Goal: Transaction & Acquisition: Purchase product/service

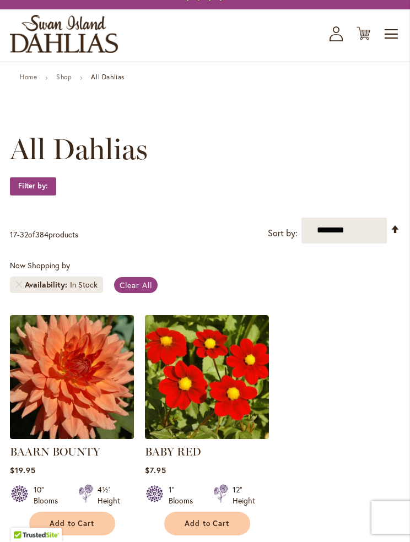
scroll to position [56, 0]
click at [45, 184] on strong "Filter by:" at bounding box center [33, 186] width 46 height 19
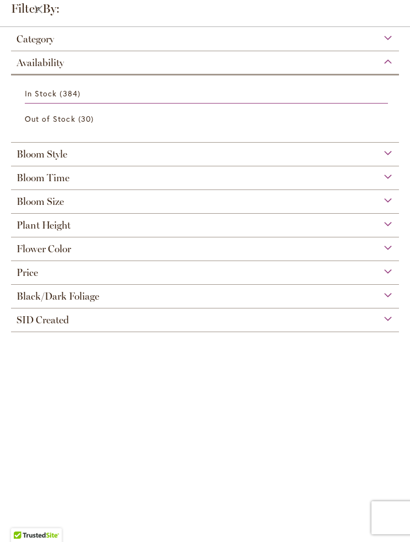
click at [379, 231] on div "Plant Height" at bounding box center [205, 223] width 388 height 18
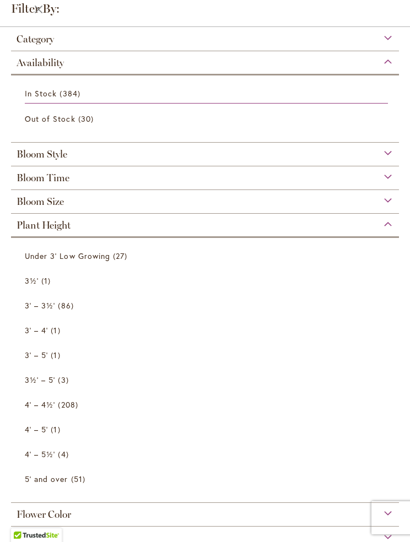
click at [61, 403] on span "208 items" at bounding box center [69, 405] width 23 height 12
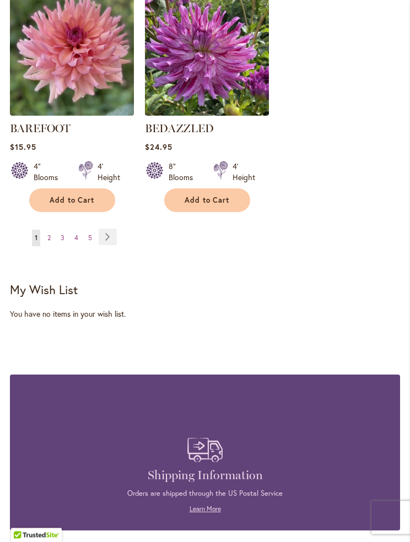
scroll to position [2015, 0]
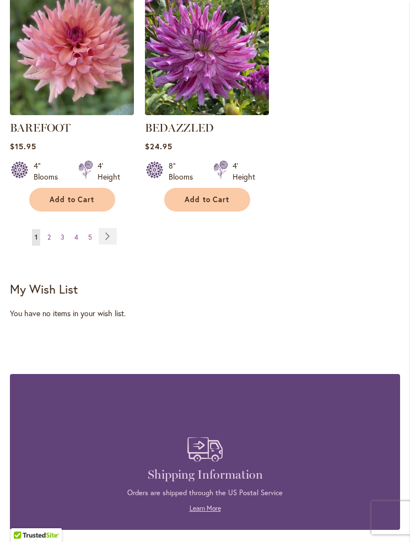
click at [108, 228] on link "Page Next" at bounding box center [108, 236] width 18 height 17
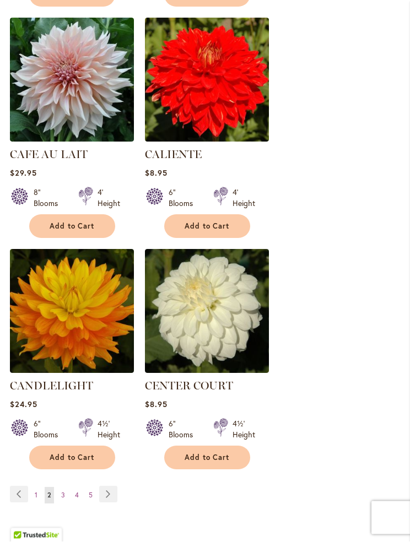
scroll to position [1757, 0]
click at [111, 495] on link "Page Next" at bounding box center [108, 494] width 18 height 17
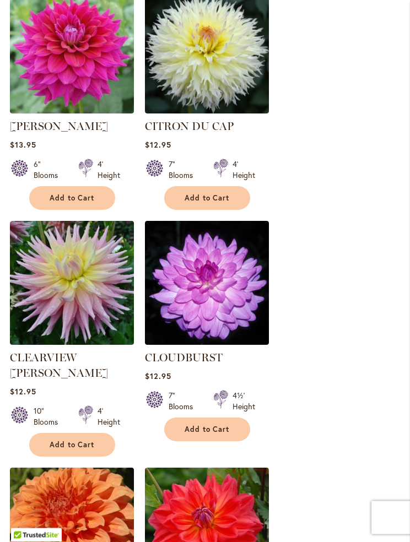
scroll to position [613, 0]
click at [81, 440] on span "Add to Cart" at bounding box center [72, 444] width 45 height 9
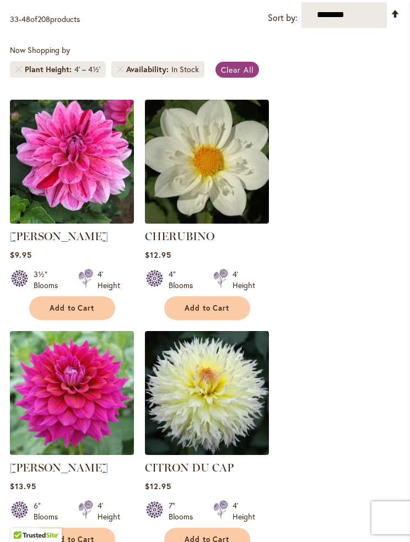
scroll to position [271, 0]
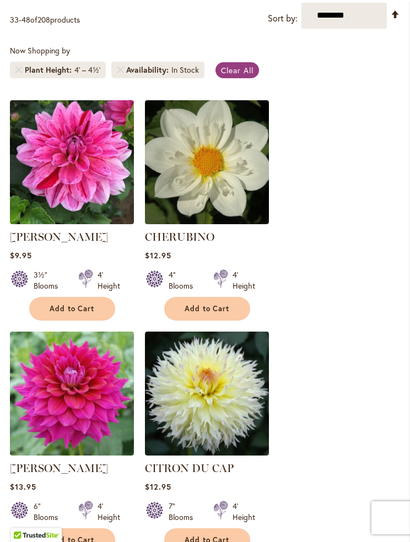
click at [87, 539] on span "Add to Cart" at bounding box center [72, 539] width 45 height 9
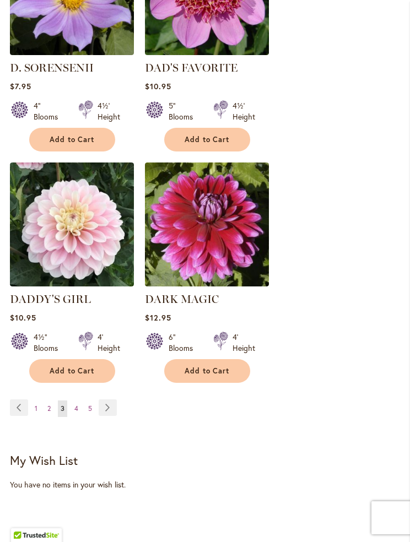
scroll to position [1858, 0]
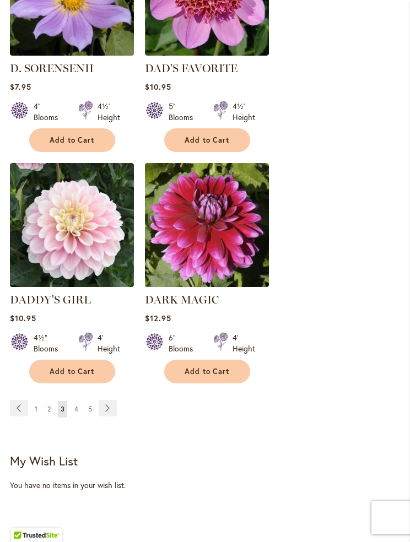
click at [28, 400] on link "Page Previous" at bounding box center [19, 408] width 18 height 17
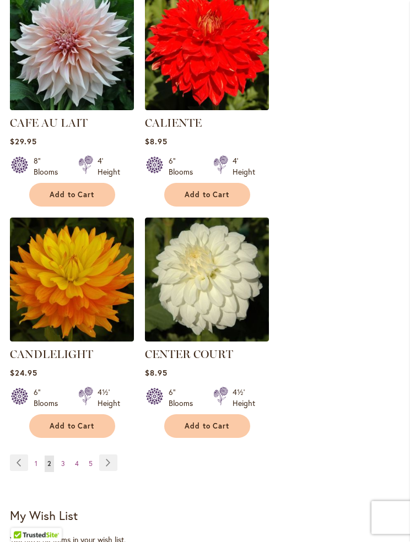
scroll to position [1788, 0]
click at [75, 427] on span "Add to Cart" at bounding box center [72, 425] width 45 height 9
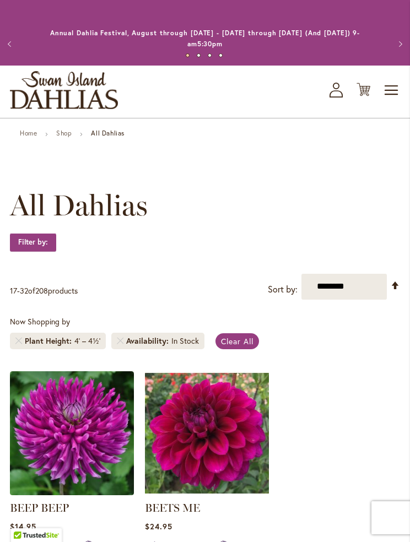
scroll to position [1841, 0]
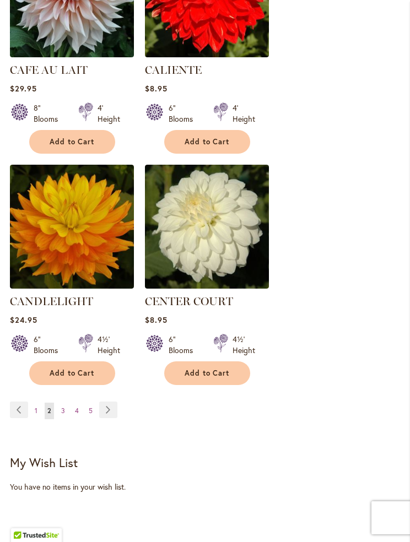
click at [21, 411] on link "Page Previous" at bounding box center [19, 410] width 18 height 17
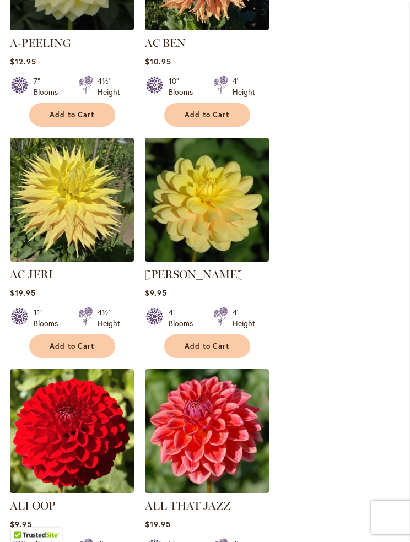
scroll to position [465, 0]
click at [212, 346] on span "Add to Cart" at bounding box center [207, 345] width 45 height 9
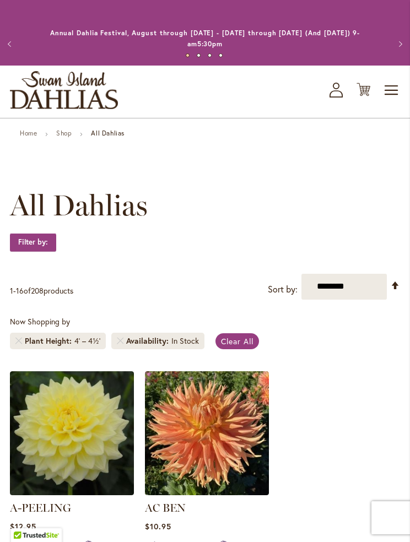
click at [364, 86] on icon at bounding box center [363, 89] width 14 height 13
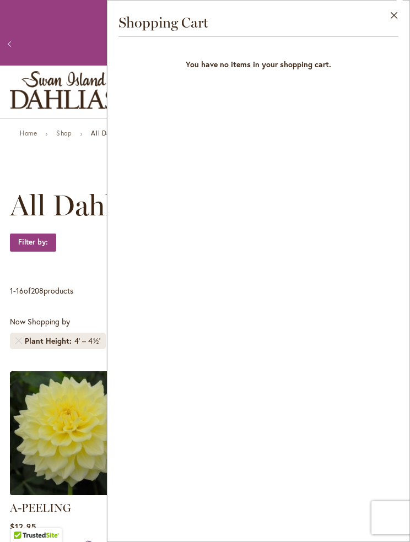
click at [393, 17] on button "Close" at bounding box center [394, 18] width 30 height 35
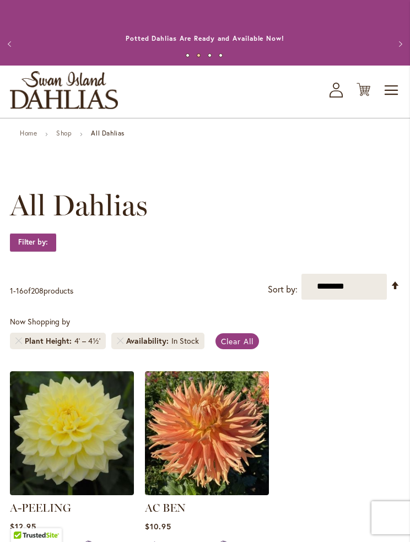
click at [337, 91] on icon at bounding box center [335, 93] width 13 height 7
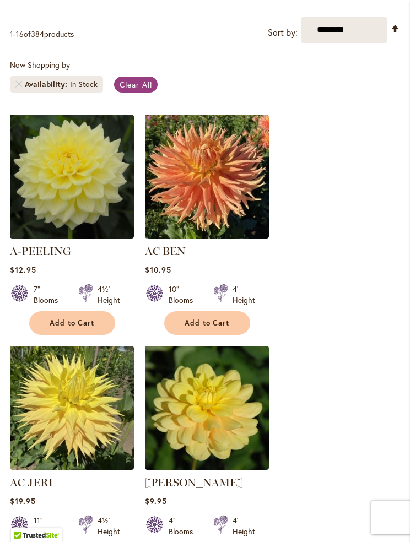
scroll to position [262, 0]
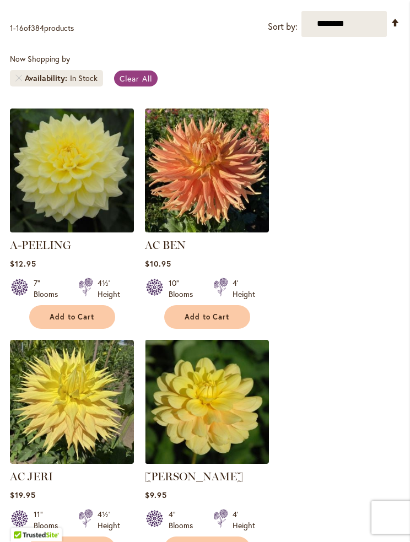
click at [221, 541] on button "Add to Cart" at bounding box center [207, 549] width 86 height 24
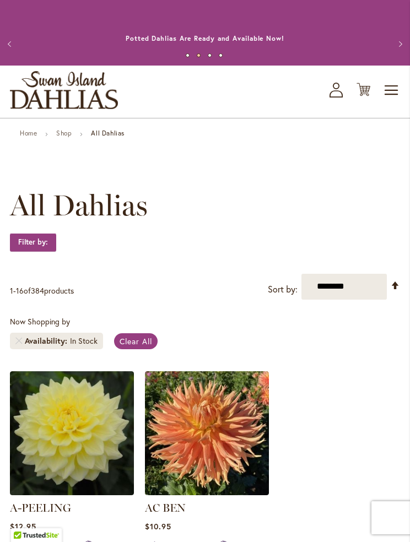
click at [359, 86] on icon "Cart .cls-1 { fill: #231f20; }" at bounding box center [363, 90] width 14 height 14
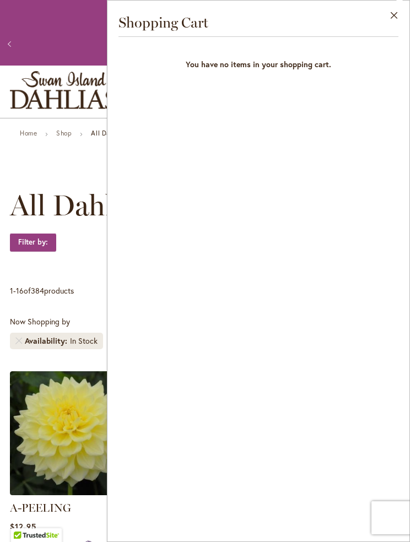
click at [391, 14] on button "Close" at bounding box center [394, 18] width 30 height 35
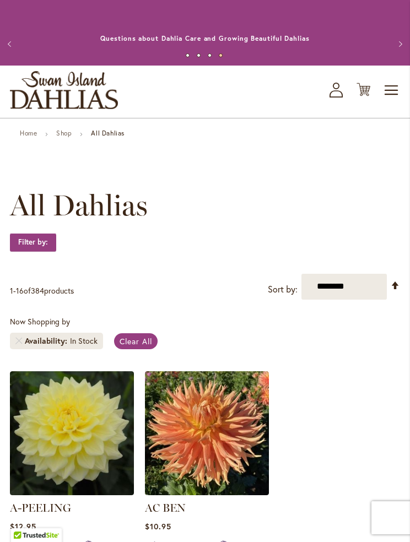
click at [337, 88] on icon "My Account" at bounding box center [335, 90] width 13 height 15
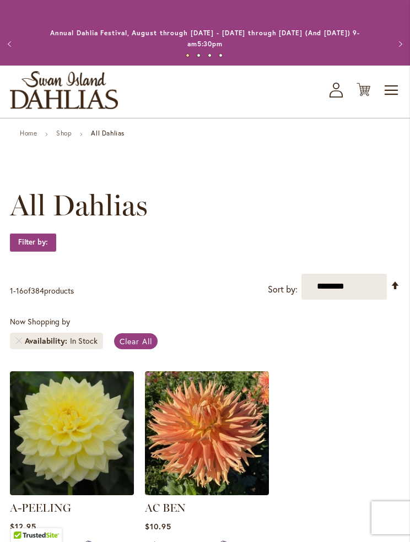
click at [399, 89] on span "Toggle Nav" at bounding box center [391, 90] width 17 height 22
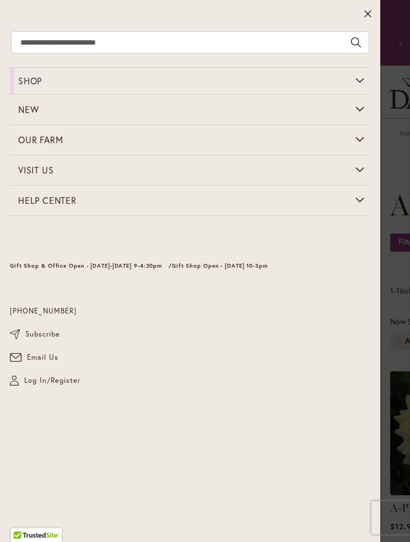
click at [61, 377] on span "Log In/Register" at bounding box center [52, 380] width 56 height 11
